Goal: Information Seeking & Learning: Learn about a topic

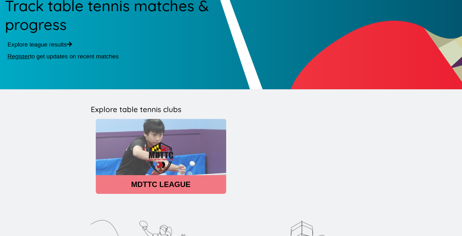
click at [159, 154] on img at bounding box center [161, 158] width 130 height 79
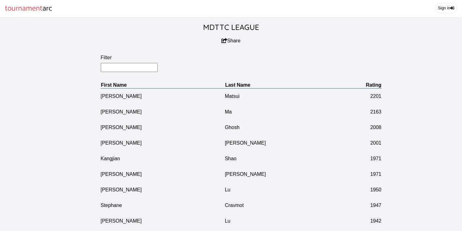
click at [138, 72] on input "Filter" at bounding box center [129, 67] width 57 height 9
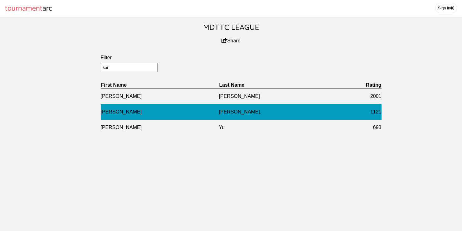
type input "kai"
click at [129, 117] on td "[PERSON_NAME]" at bounding box center [160, 112] width 118 height 16
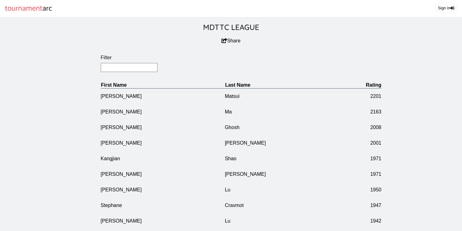
click at [122, 72] on input "Filter" at bounding box center [129, 67] width 57 height 9
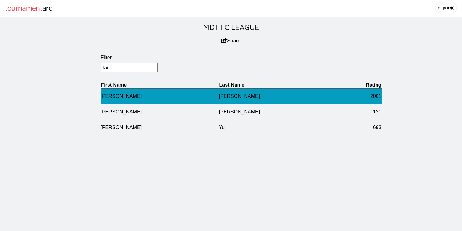
type input "kai"
click at [115, 100] on td "[PERSON_NAME]" at bounding box center [160, 96] width 118 height 16
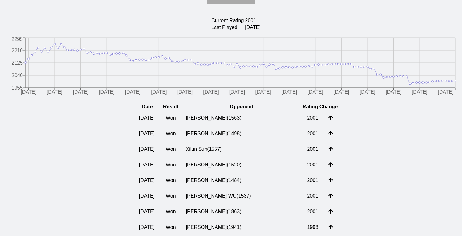
scroll to position [47, 0]
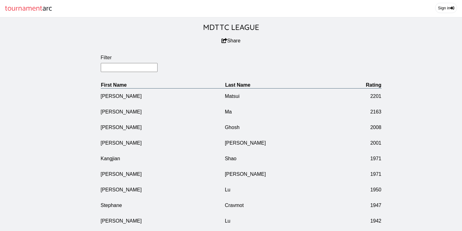
click at [120, 72] on input "Filter" at bounding box center [129, 67] width 57 height 9
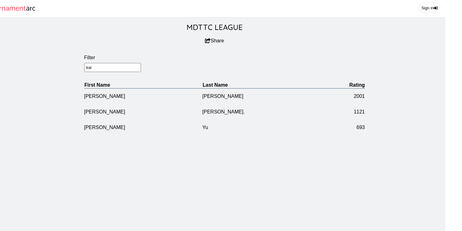
scroll to position [0, 17]
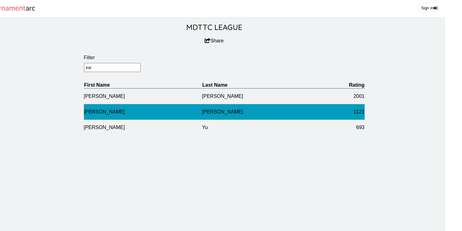
type input "kai"
click at [114, 120] on td "[PERSON_NAME]" at bounding box center [143, 112] width 118 height 16
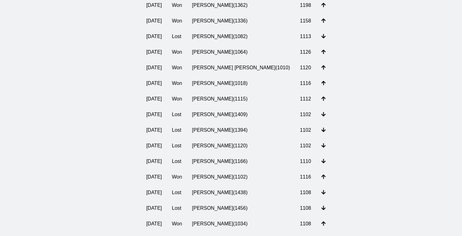
scroll to position [623, 0]
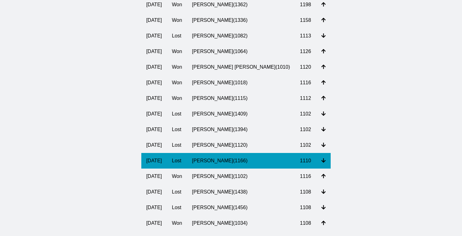
click at [230, 169] on td "[PERSON_NAME] ( 1166 )" at bounding box center [241, 161] width 108 height 16
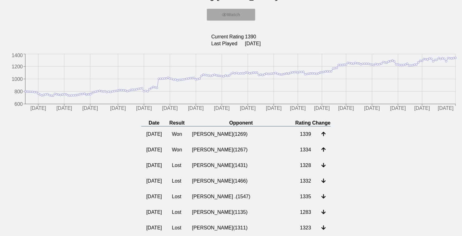
scroll to position [41, 0]
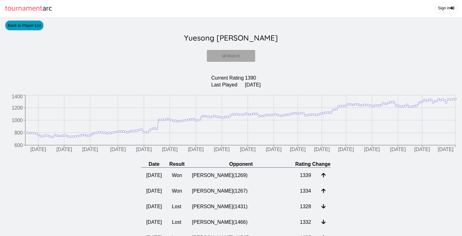
click at [35, 31] on link "Back to Player List" at bounding box center [24, 25] width 39 height 10
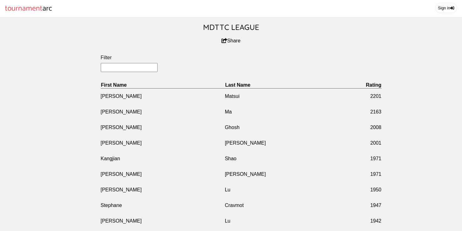
click at [126, 69] on input "Filter" at bounding box center [129, 67] width 57 height 9
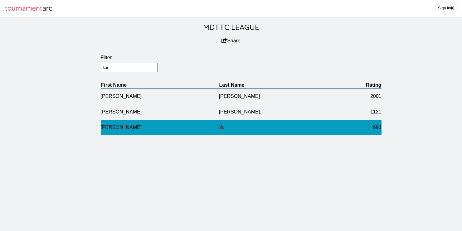
type input "kai"
click at [103, 135] on td "[PERSON_NAME]" at bounding box center [160, 128] width 118 height 16
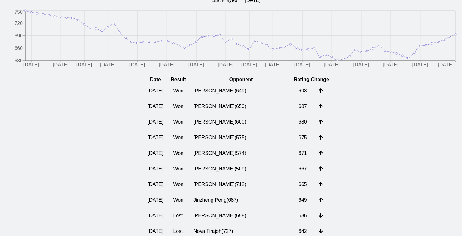
scroll to position [85, 0]
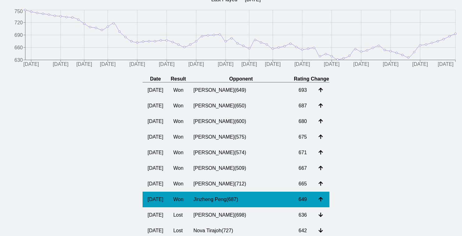
click at [234, 207] on td "Jinzheng Peng ( 687 )" at bounding box center [241, 200] width 105 height 16
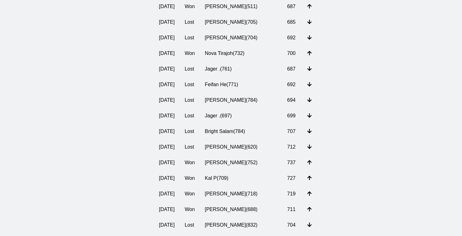
scroll to position [326, 0]
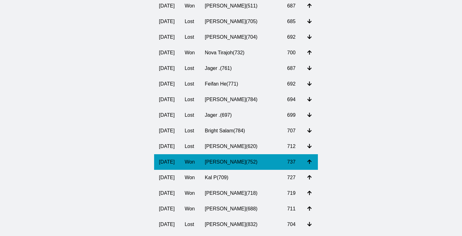
click at [237, 170] on td "[PERSON_NAME] ( 752 )" at bounding box center [241, 162] width 82 height 16
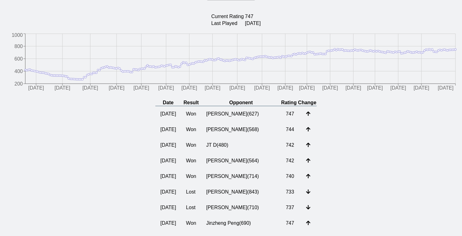
scroll to position [61, 0]
